Goal: Information Seeking & Learning: Learn about a topic

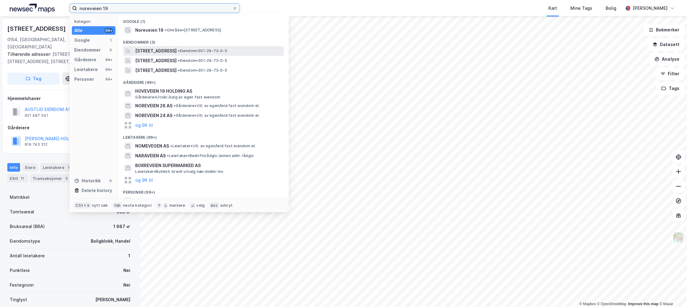
type input "noreveien 19"
click at [227, 50] on span "• Eiendom • 301-29-73-0-0" at bounding box center [202, 50] width 49 height 5
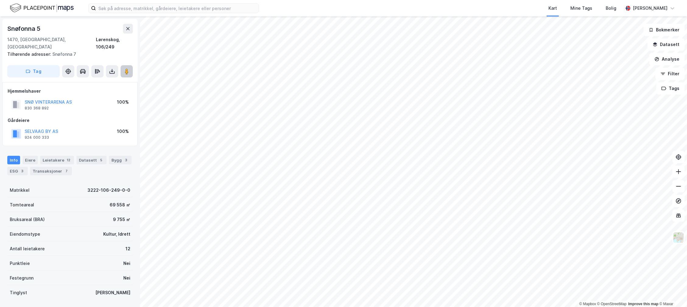
click at [128, 68] on image at bounding box center [127, 71] width 4 height 6
click at [0, 0] on button "SNØ VINTERARENA AS" at bounding box center [0, 0] width 0 height 0
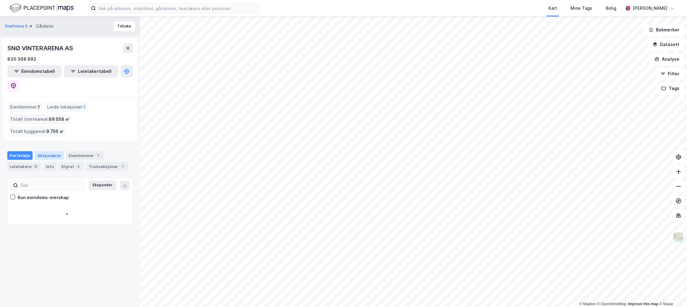
click at [51, 151] on div "Aksjonærer" at bounding box center [49, 155] width 29 height 9
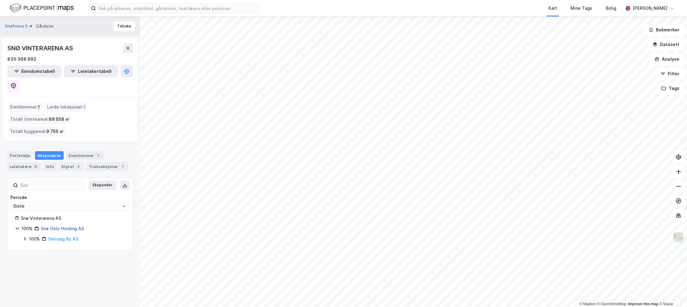
click at [63, 226] on link "Snø Oslo Holding AS" at bounding box center [62, 228] width 43 height 5
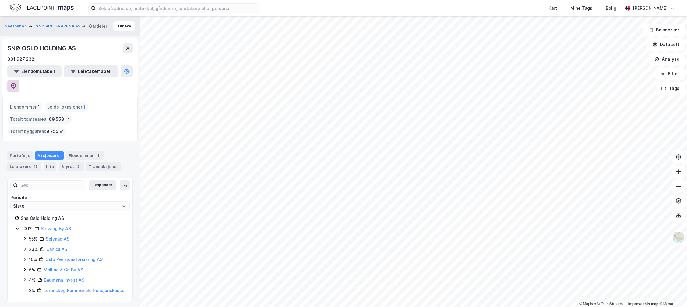
click at [16, 83] on icon at bounding box center [13, 86] width 5 height 6
click at [324, 9] on div "Kart Mine Tags Bolig Marius Wolf Meedom © Mapbox © OpenStreetMap Improve this m…" at bounding box center [343, 153] width 687 height 307
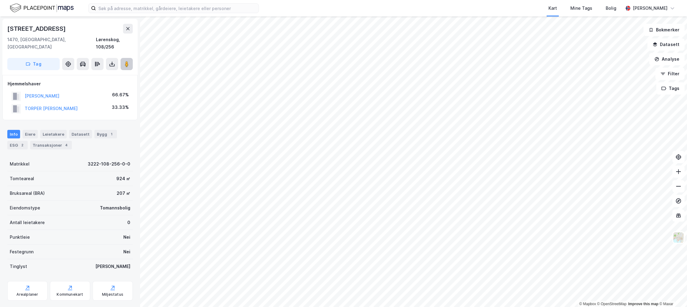
click at [129, 61] on icon at bounding box center [127, 64] width 6 height 6
click at [65, 85] on div "© Mapbox © OpenStreetMap Improve this map © Maxar Lindeveien 66 1470, Lørenskog…" at bounding box center [343, 161] width 687 height 290
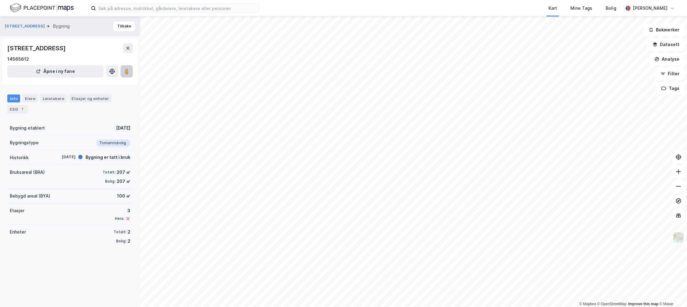
click at [129, 69] on icon at bounding box center [127, 71] width 6 height 6
